Goal: Task Accomplishment & Management: Manage account settings

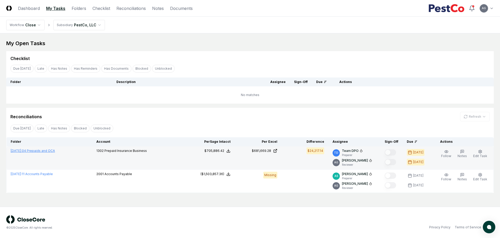
click at [50, 151] on link "[DATE] : 04 Prepaids and OCA" at bounding box center [33, 151] width 44 height 4
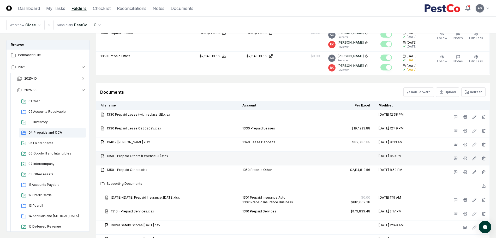
scroll to position [357, 0]
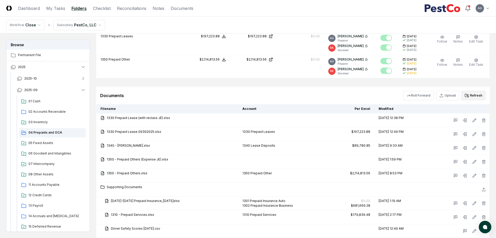
click at [475, 98] on button "Refresh" at bounding box center [473, 95] width 24 height 9
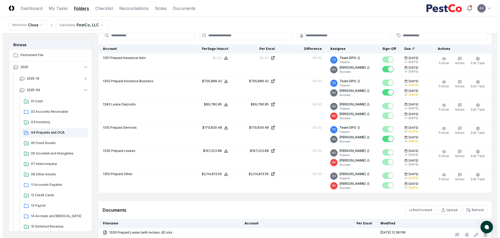
scroll to position [226, 0]
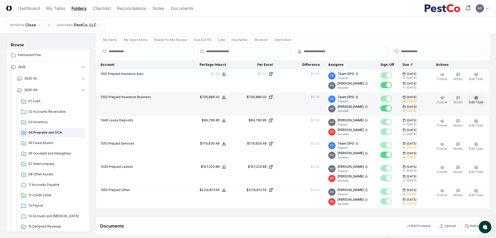
click at [474, 100] on span "Edit Task" at bounding box center [476, 102] width 14 height 4
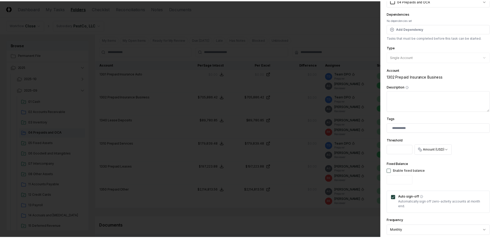
scroll to position [0, 0]
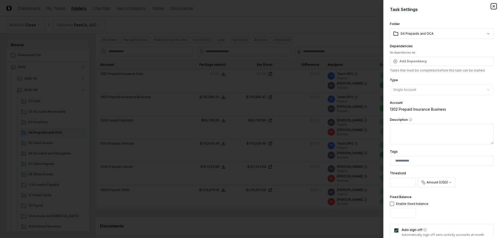
click at [493, 7] on icon "button" at bounding box center [494, 6] width 2 height 2
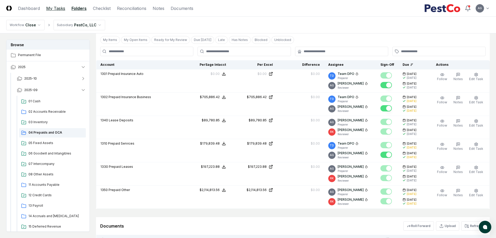
click at [56, 9] on link "My Tasks" at bounding box center [55, 8] width 19 height 6
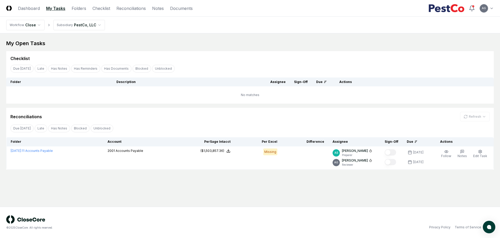
click at [184, 104] on div "My Open Tasks Cancel Reassign Checklist Due [DATE] Late Has Notes Has Reminders…" at bounding box center [250, 105] width 488 height 130
click at [203, 55] on div "Checklist" at bounding box center [250, 58] width 480 height 6
click at [217, 181] on main "My Open Tasks Cancel Reassign Checklist Due [DATE] Late Has Notes Has Reminders…" at bounding box center [250, 119] width 500 height 173
click at [182, 110] on div "Reconciliations Refresh" at bounding box center [250, 115] width 488 height 14
click at [211, 200] on main "My Open Tasks Cancel Reassign Checklist Due [DATE] Late Has Notes Has Reminders…" at bounding box center [250, 119] width 500 height 173
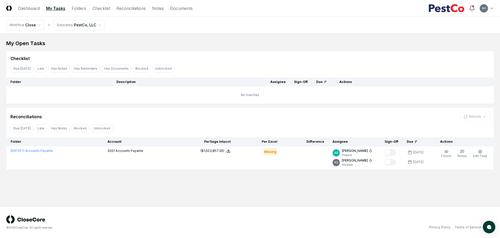
click at [197, 35] on main "My Open Tasks Cancel Reassign Checklist Due [DATE] Late Has Notes Has Reminders…" at bounding box center [250, 119] width 500 height 173
click at [201, 35] on main "My Open Tasks Cancel Reassign Checklist Due [DATE] Late Has Notes Has Reminders…" at bounding box center [250, 119] width 500 height 173
click at [268, 58] on div "Checklist" at bounding box center [250, 58] width 480 height 6
click at [302, 190] on main "My Open Tasks Cancel Reassign Checklist Due [DATE] Late Has Notes Has Reminders…" at bounding box center [250, 119] width 500 height 173
click at [233, 42] on div "My Open Tasks" at bounding box center [250, 43] width 488 height 7
